Goal: Find specific page/section: Find specific page/section

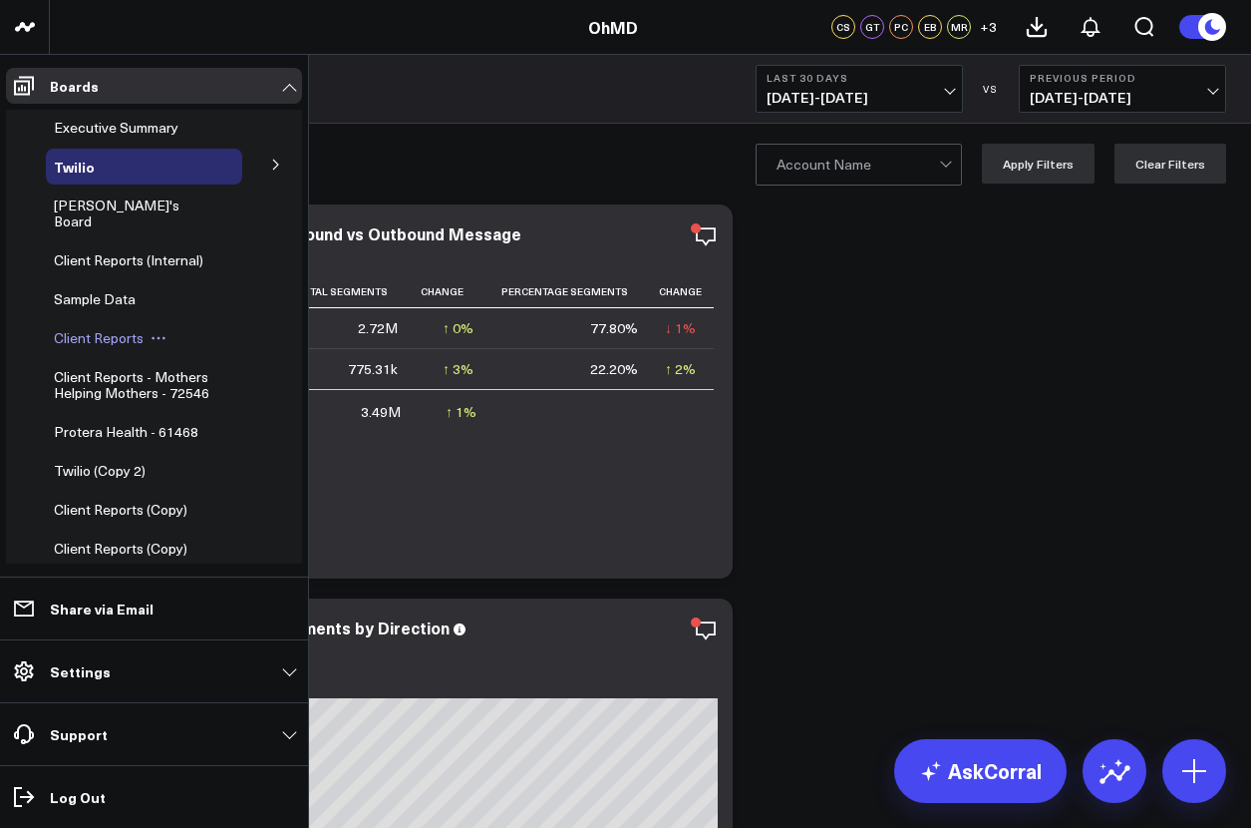
click at [97, 328] on span "Client Reports" at bounding box center [99, 337] width 90 height 19
